Goal: Navigation & Orientation: Find specific page/section

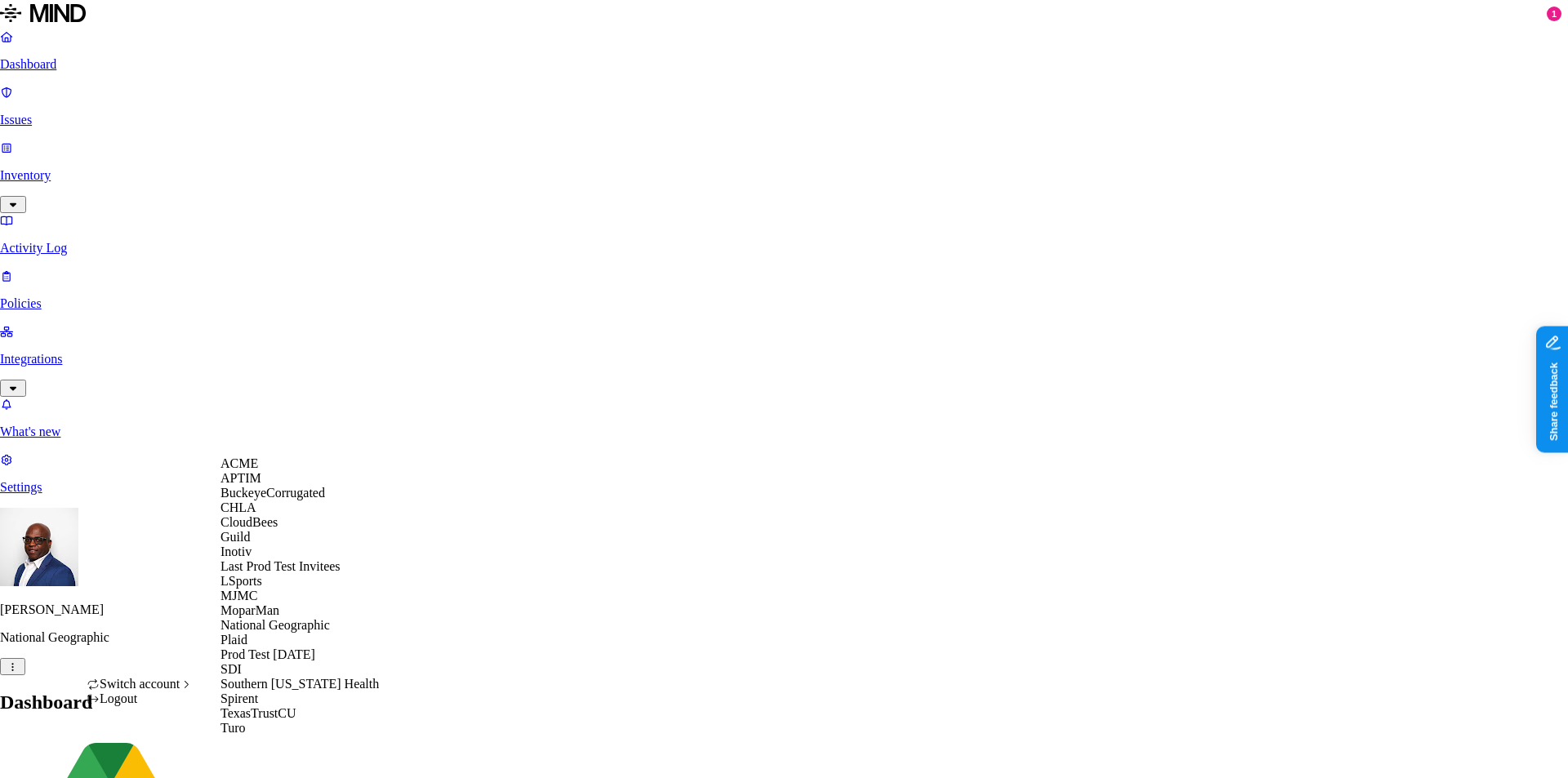
click at [283, 500] on span "BuckeyeCorrugated" at bounding box center [273, 493] width 105 height 14
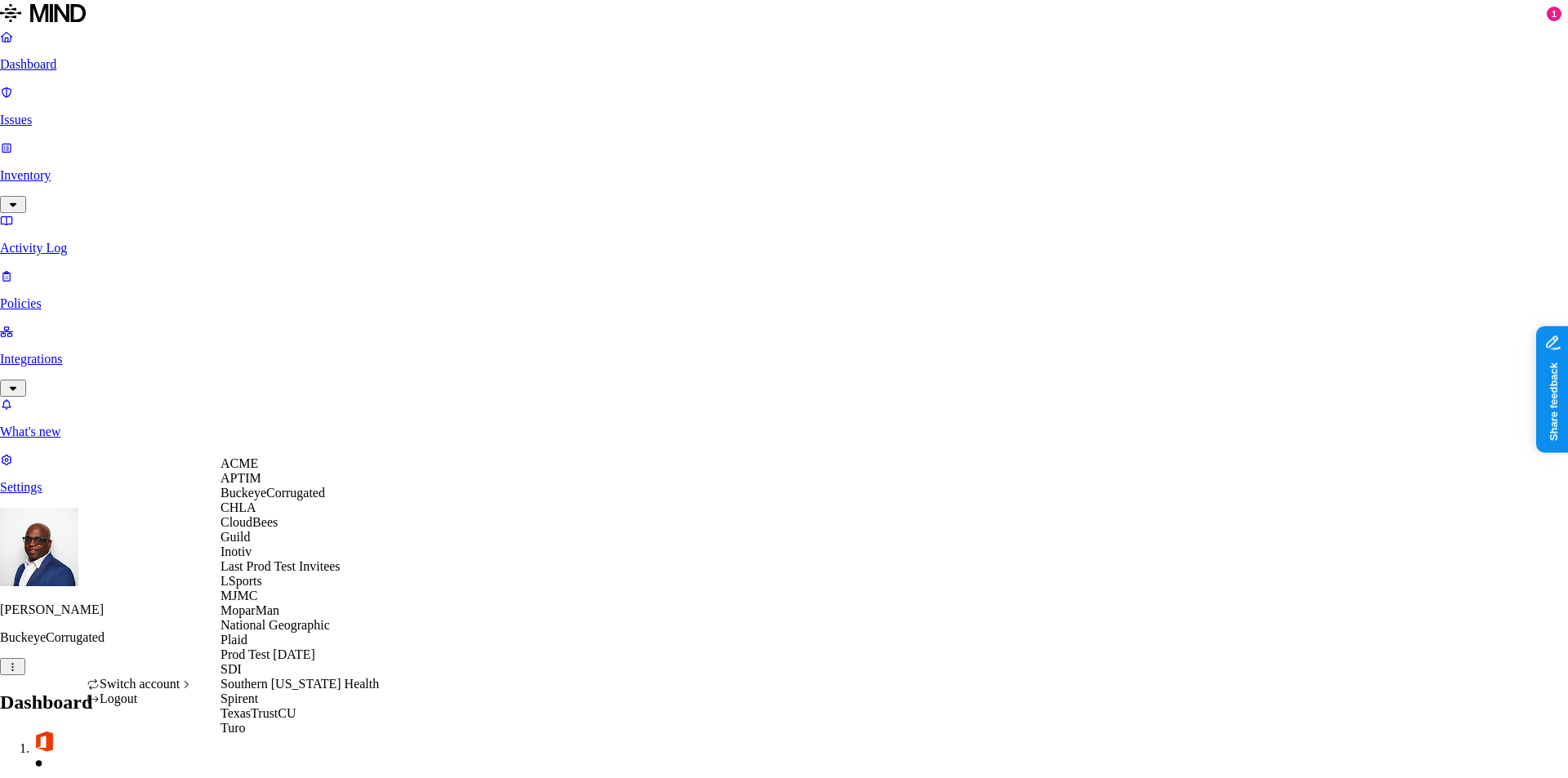
click at [271, 529] on span "CloudBees" at bounding box center [249, 522] width 57 height 14
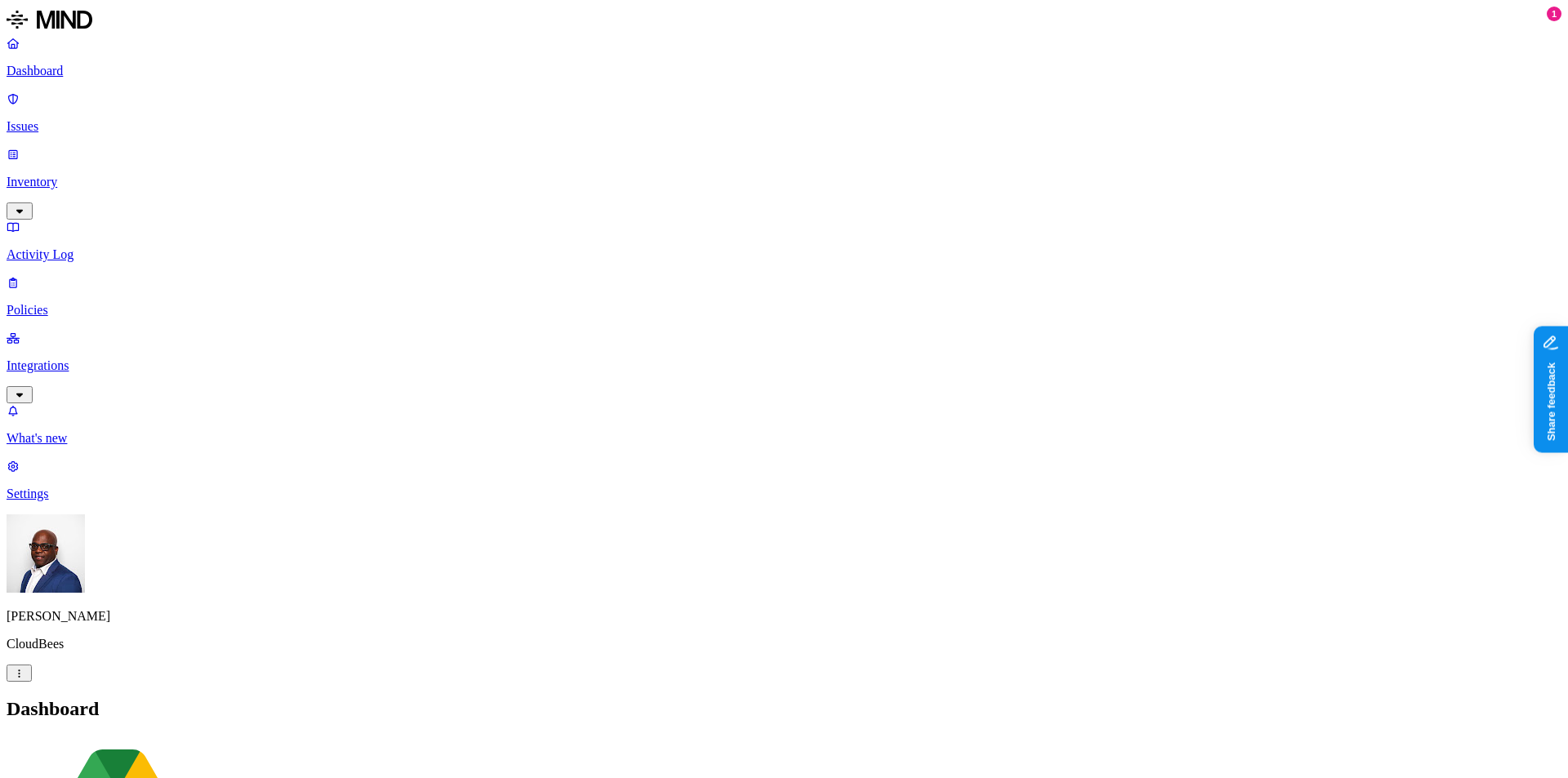
click at [102, 358] on p "Integrations" at bounding box center [784, 365] width 1555 height 15
